Goal: Task Accomplishment & Management: Complete application form

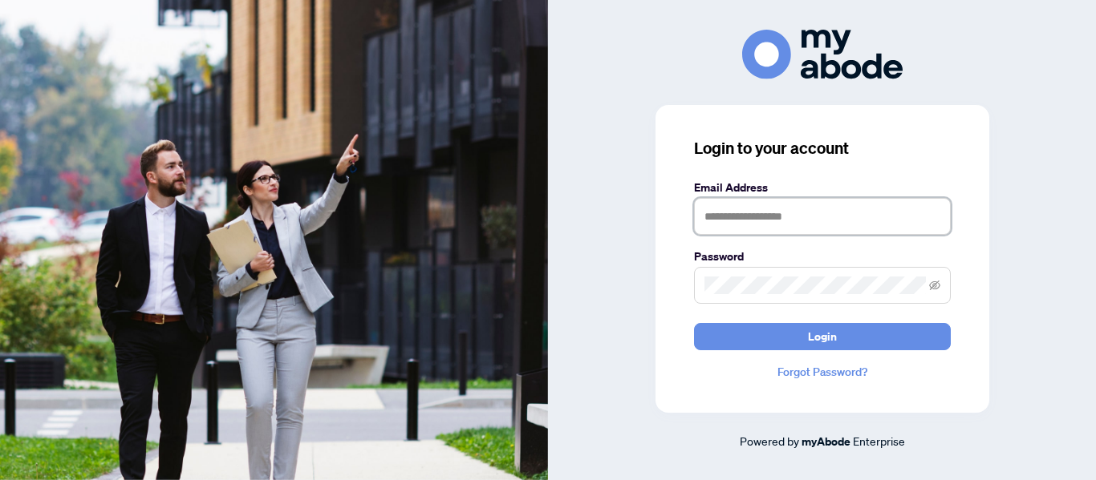
click at [740, 207] on input "text" at bounding box center [822, 216] width 257 height 37
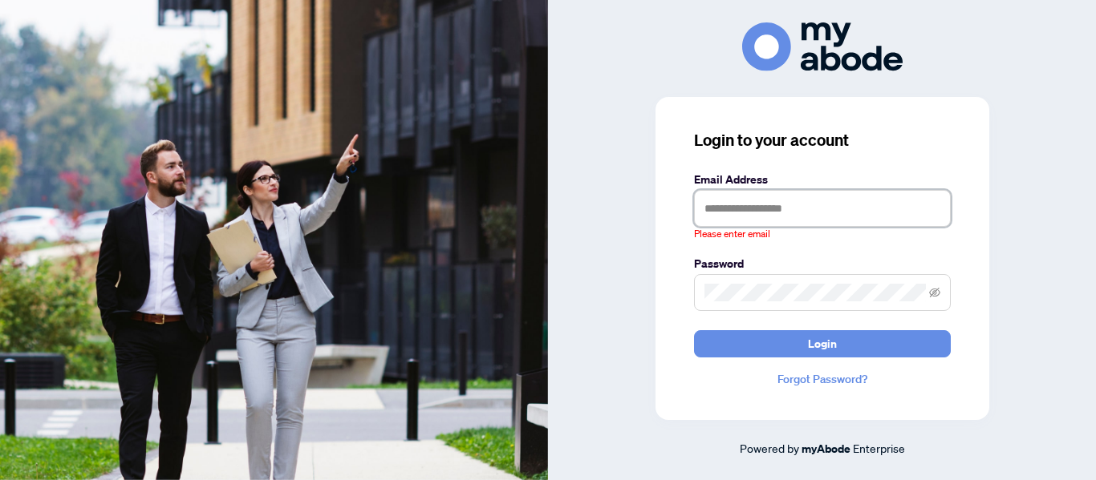
type input "**********"
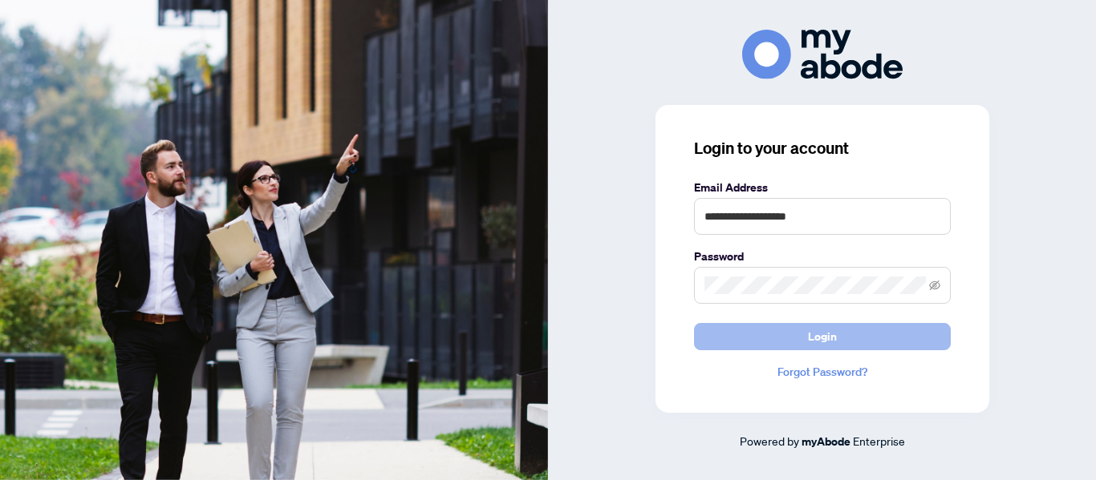
click at [828, 330] on span "Login" at bounding box center [822, 337] width 29 height 26
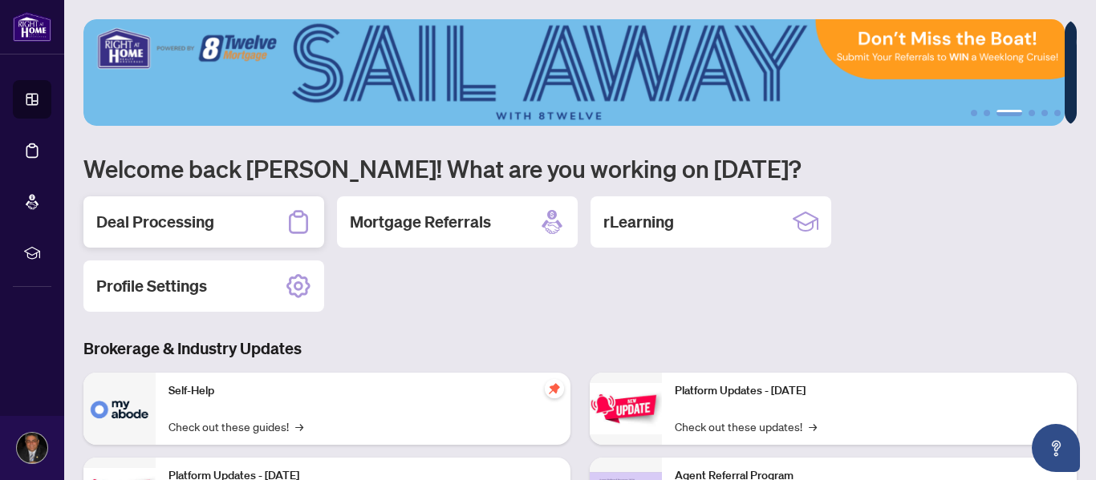
click at [196, 232] on h2 "Deal Processing" at bounding box center [155, 222] width 118 height 22
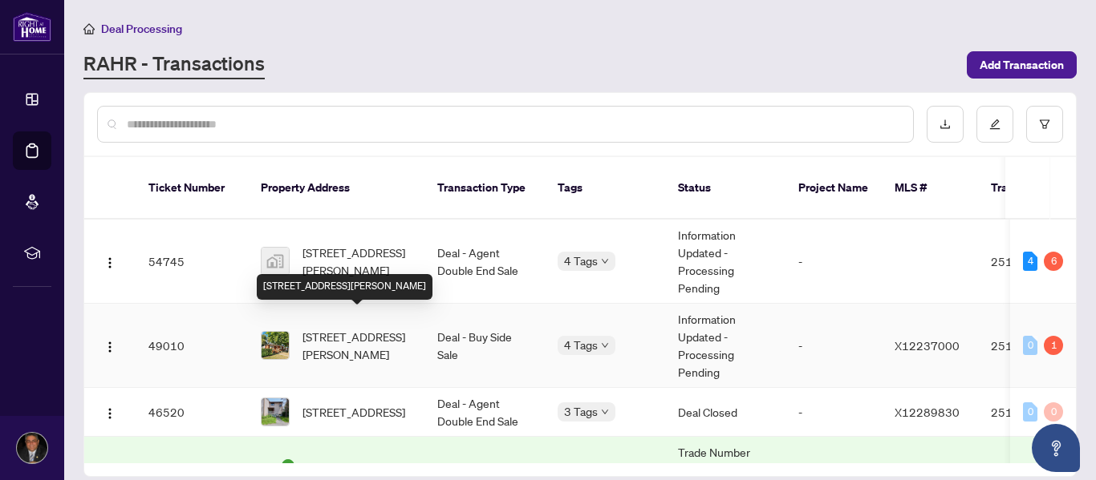
click at [388, 331] on span "599 Donald St, Ottawa, Ontario K1K 1L3, Canada" at bounding box center [356, 345] width 109 height 35
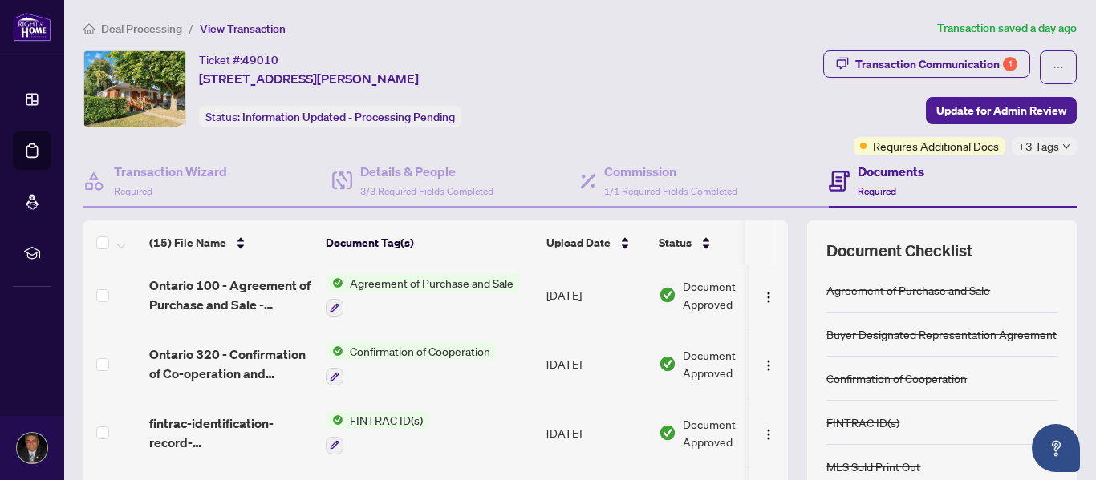
click at [786, 391] on div "(15) File Name Document Tag(s) Upload Date Status (15) File Name Document Tag(s…" at bounding box center [579, 417] width 993 height 393
click at [893, 65] on div "Transaction Communication 1" at bounding box center [936, 64] width 162 height 26
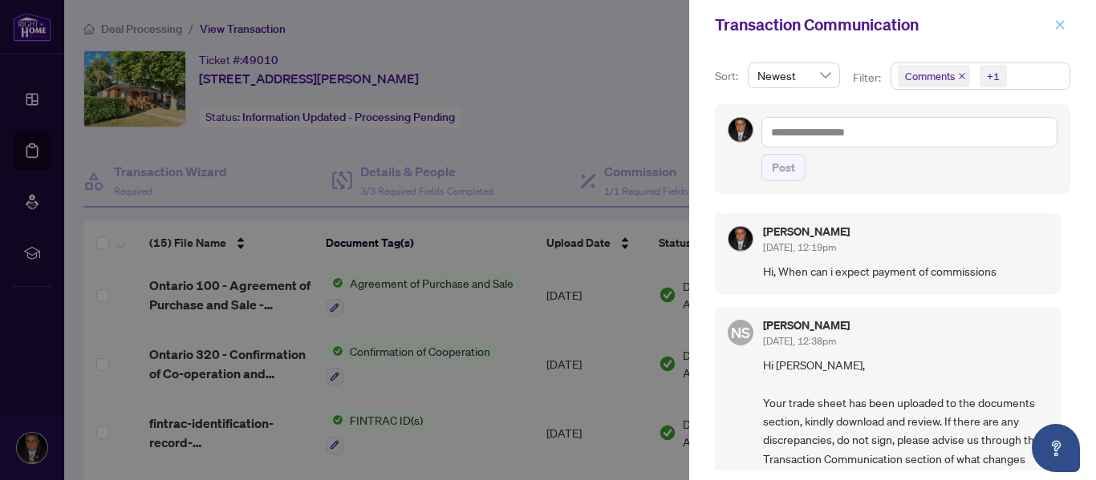
click at [1059, 31] on span "button" at bounding box center [1059, 25] width 11 height 26
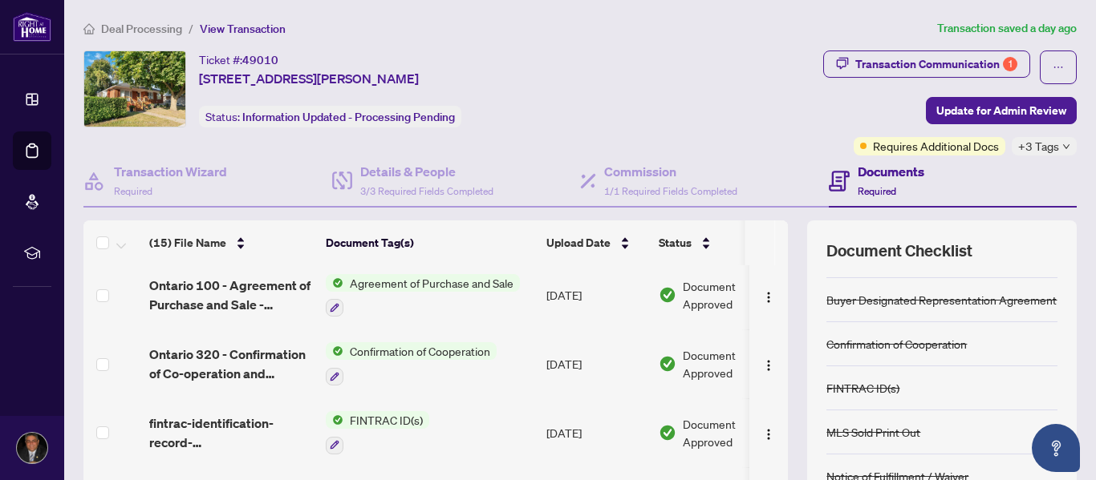
scroll to position [87, 0]
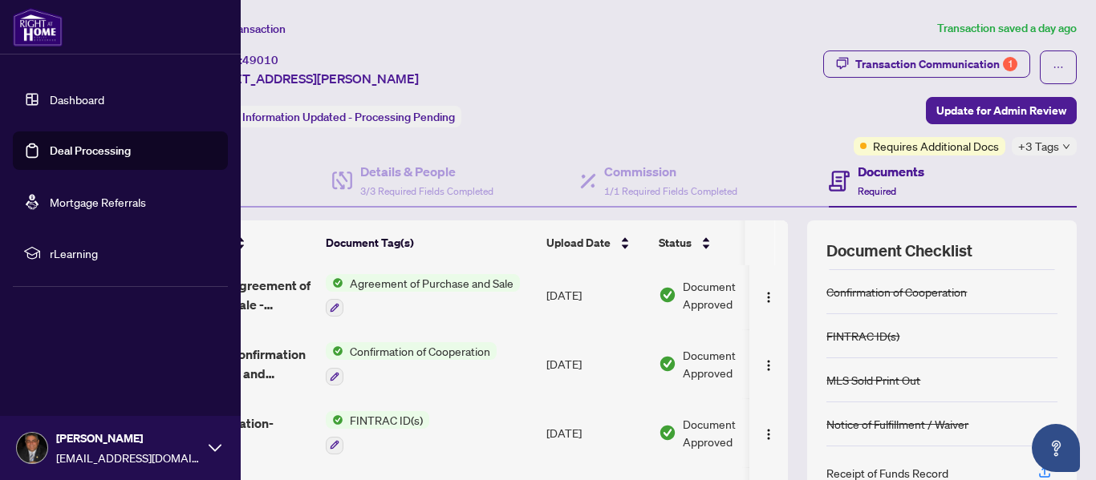
click at [59, 103] on link "Dashboard" at bounding box center [77, 99] width 55 height 14
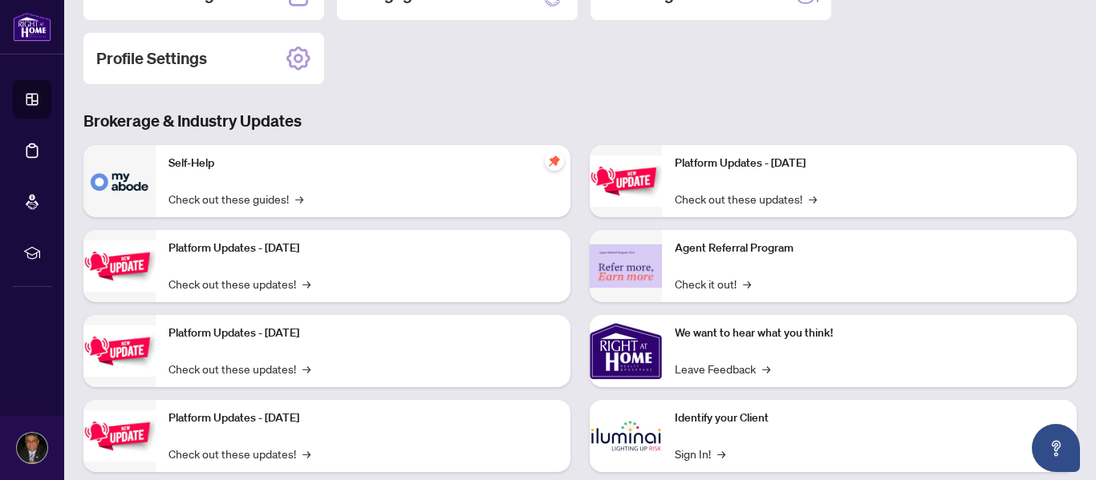
scroll to position [261, 0]
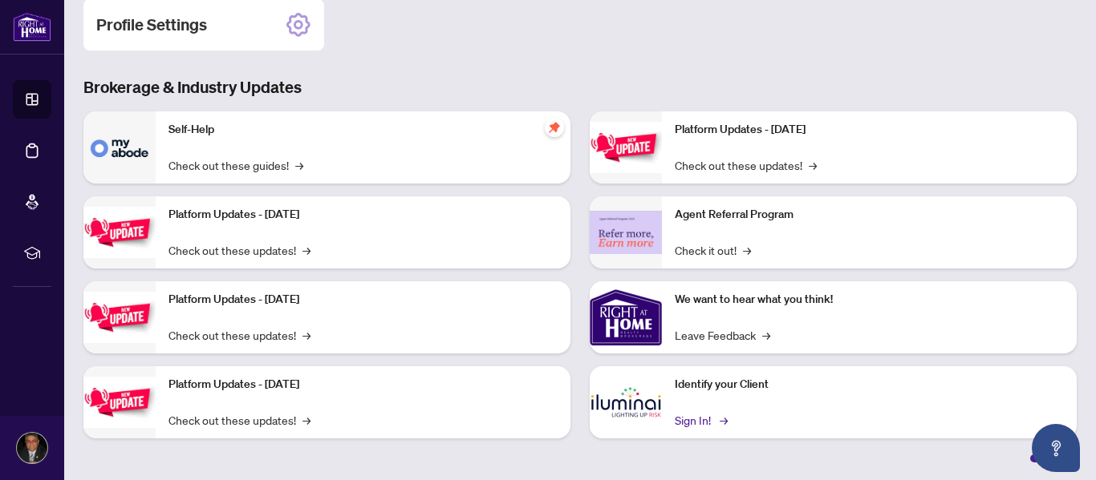
click at [694, 420] on link "Sign In! →" at bounding box center [700, 420] width 51 height 18
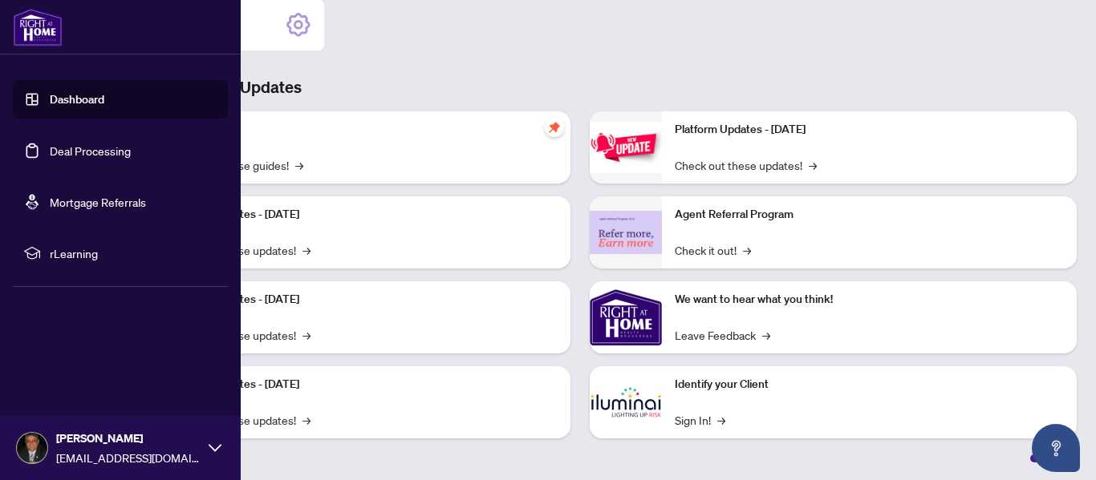
click at [50, 98] on link "Dashboard" at bounding box center [77, 99] width 55 height 14
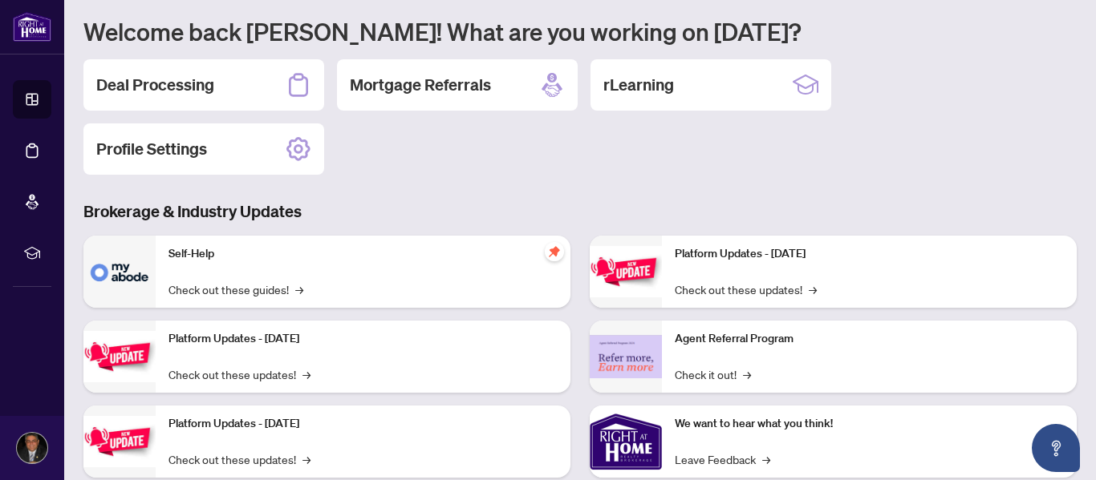
scroll to position [111, 0]
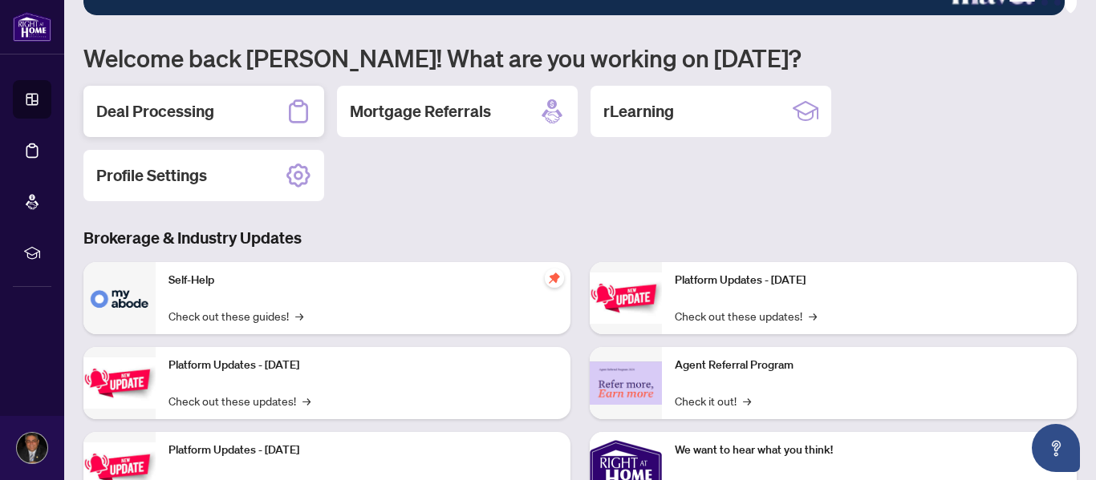
click at [201, 102] on h2 "Deal Processing" at bounding box center [155, 111] width 118 height 22
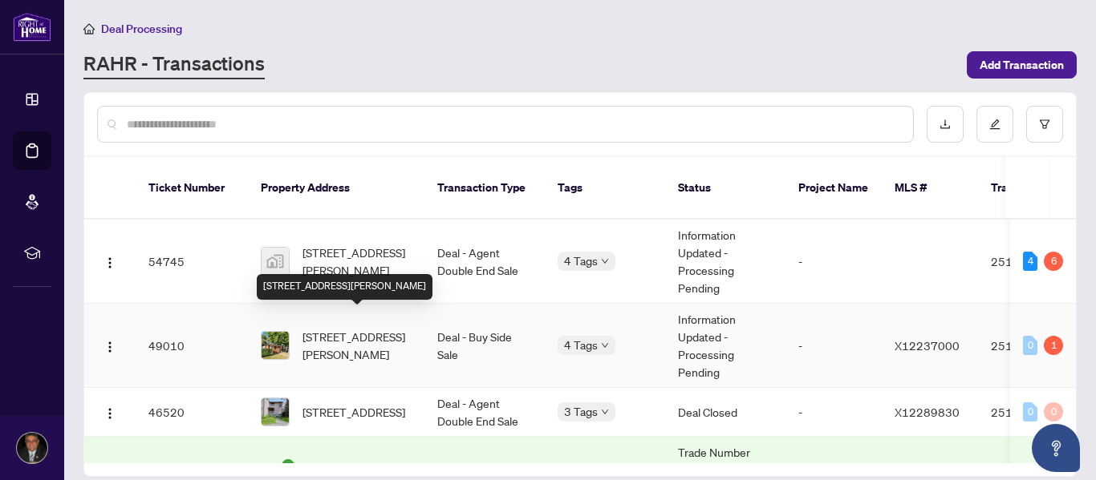
click at [323, 330] on span "599 Donald St, Ottawa, Ontario K1K 1L3, Canada" at bounding box center [356, 345] width 109 height 35
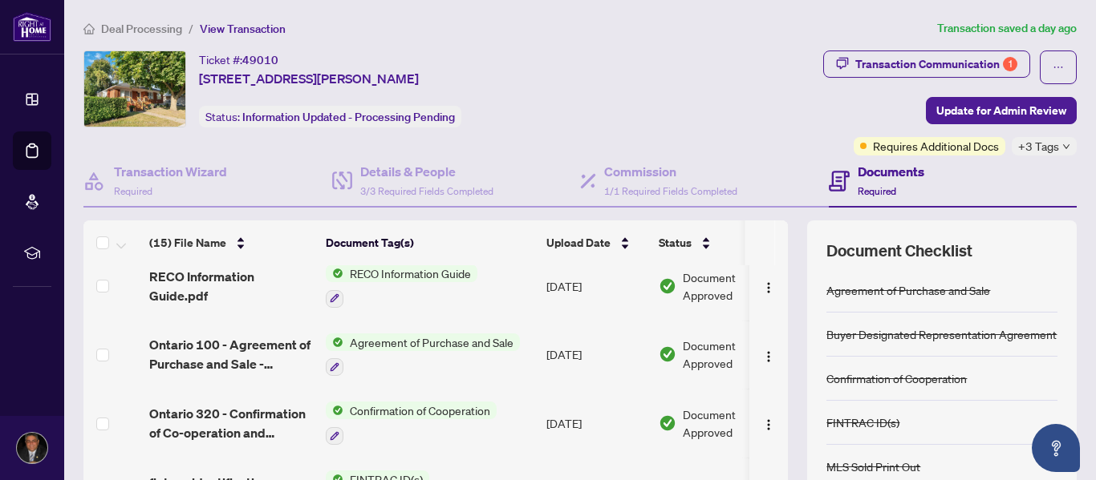
scroll to position [753, 0]
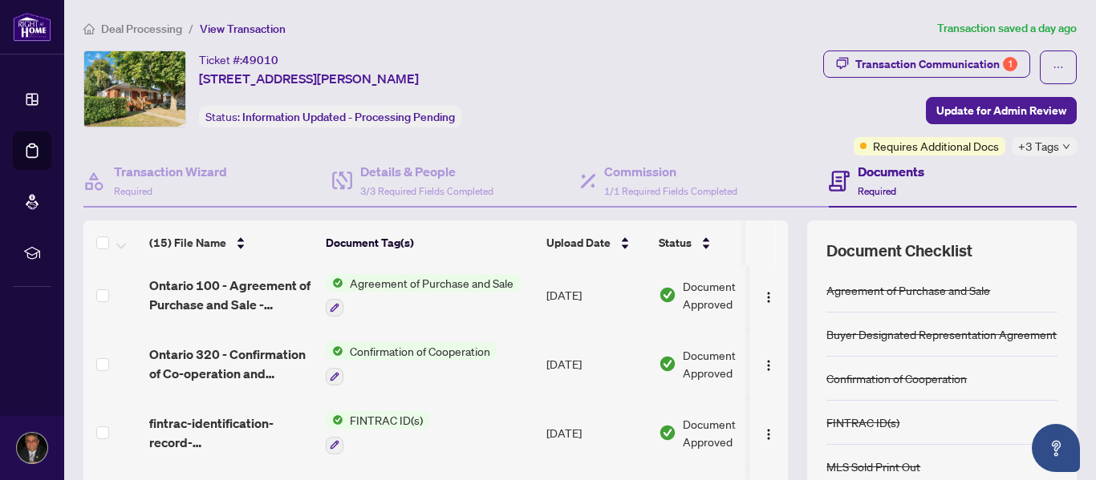
click at [784, 382] on div "(15) File Name Document Tag(s) Upload Date Status (15) File Name Document Tag(s…" at bounding box center [579, 417] width 993 height 393
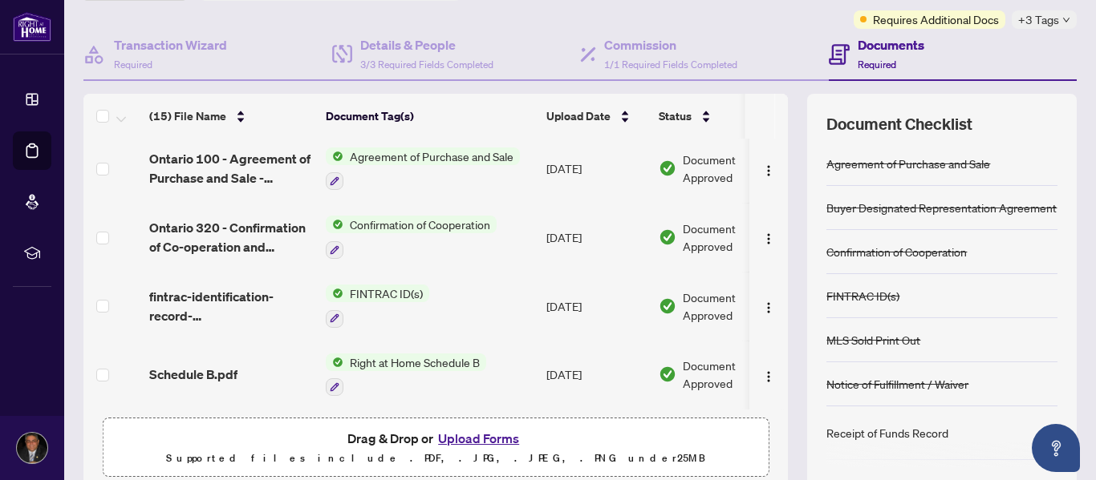
scroll to position [192, 0]
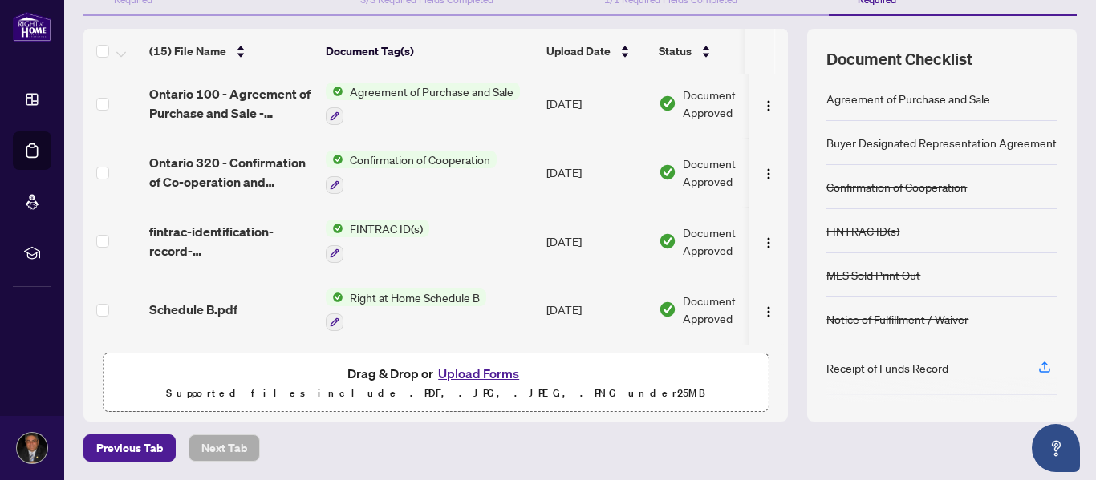
click at [483, 371] on button "Upload Forms" at bounding box center [478, 373] width 91 height 21
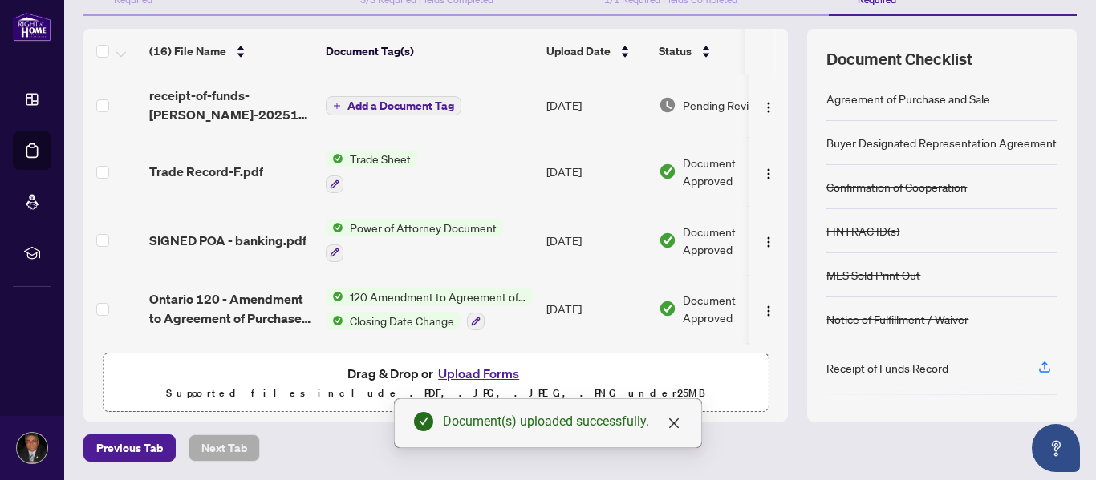
scroll to position [0, 0]
click at [408, 107] on span "Add a Document Tag" at bounding box center [400, 106] width 107 height 11
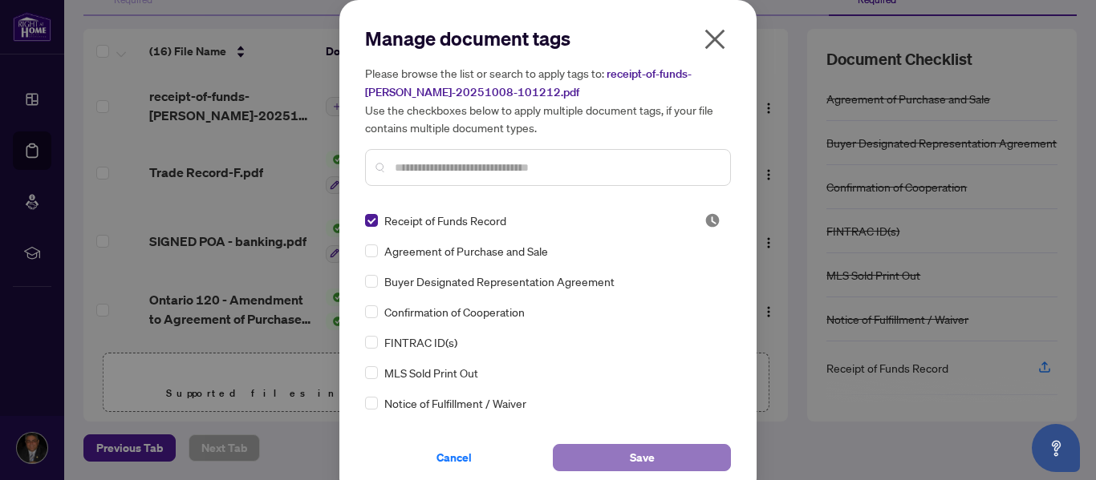
click at [591, 461] on button "Save" at bounding box center [642, 457] width 178 height 27
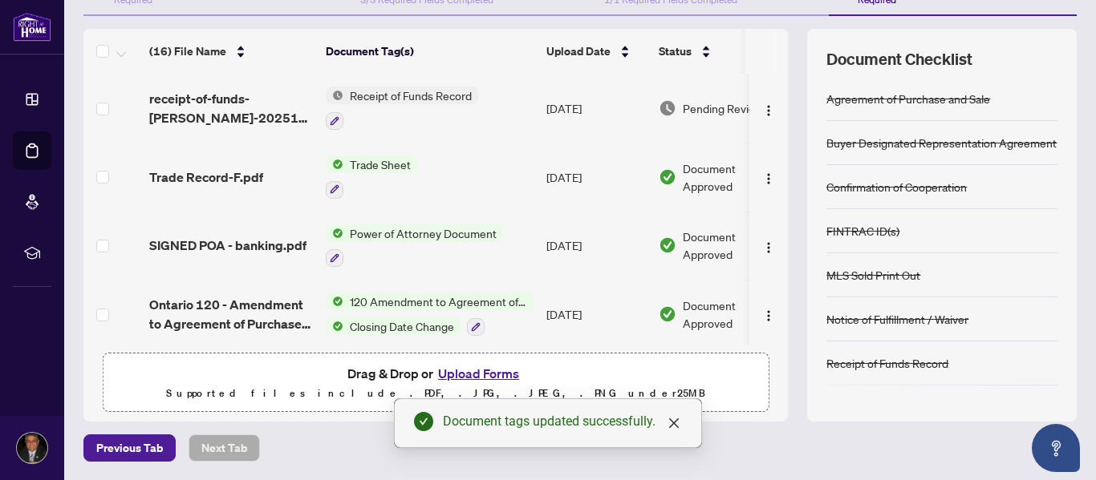
click at [772, 453] on div "Previous Tab Next Tab" at bounding box center [579, 448] width 993 height 27
click at [671, 419] on icon "close" at bounding box center [673, 423] width 13 height 13
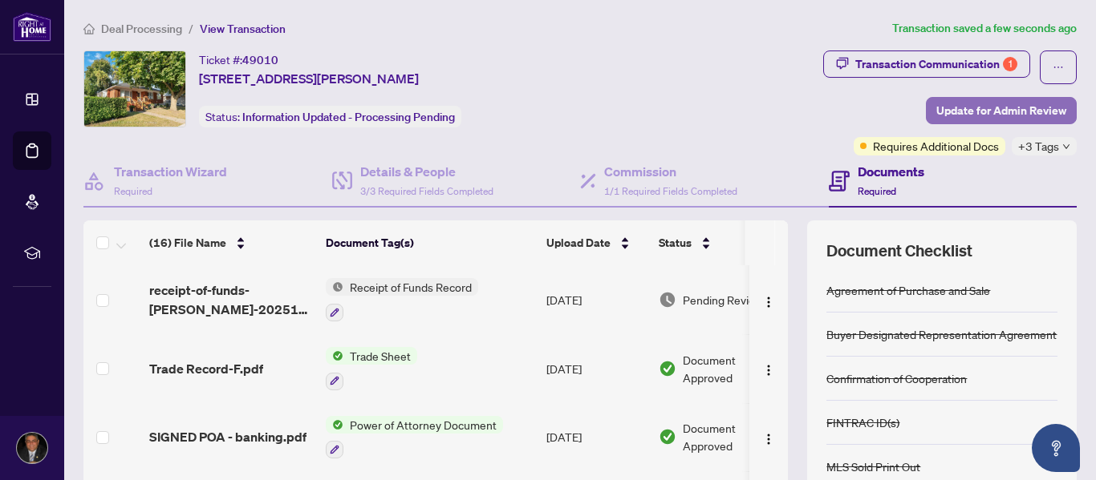
click at [994, 115] on span "Update for Admin Review" at bounding box center [1001, 111] width 130 height 26
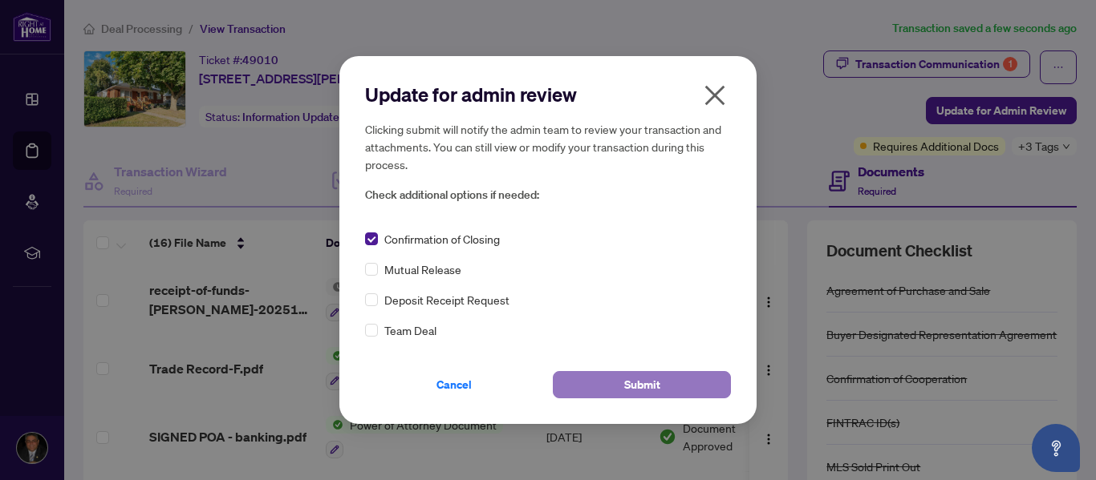
click at [629, 379] on span "Submit" at bounding box center [642, 385] width 36 height 26
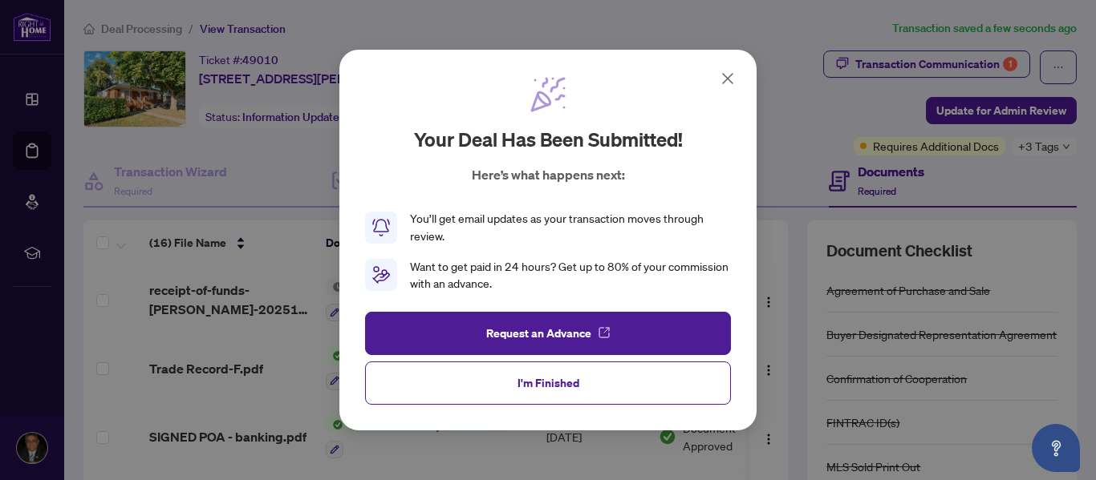
click at [629, 379] on button "I'm Finished" at bounding box center [548, 383] width 366 height 43
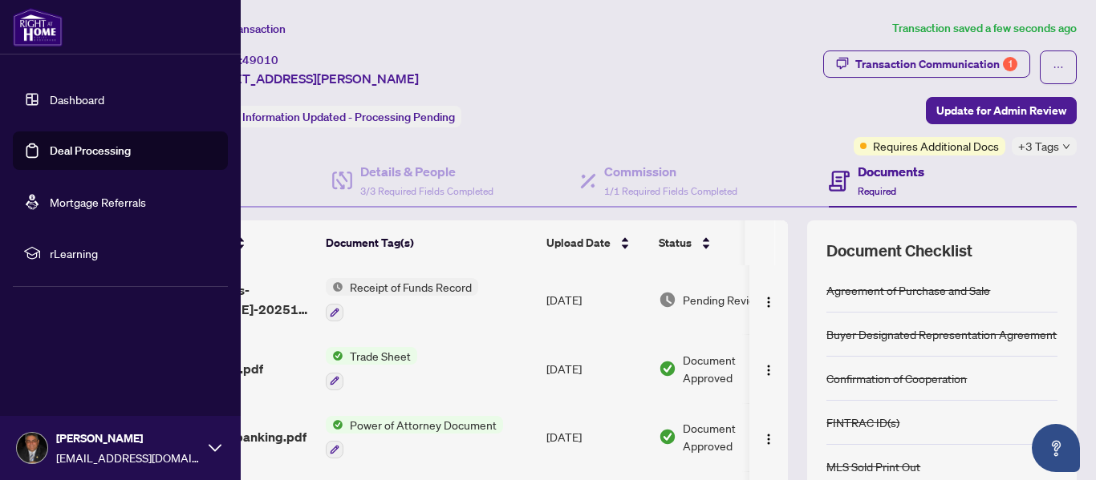
click at [41, 22] on img at bounding box center [38, 27] width 50 height 39
